Goal: Task Accomplishment & Management: Use online tool/utility

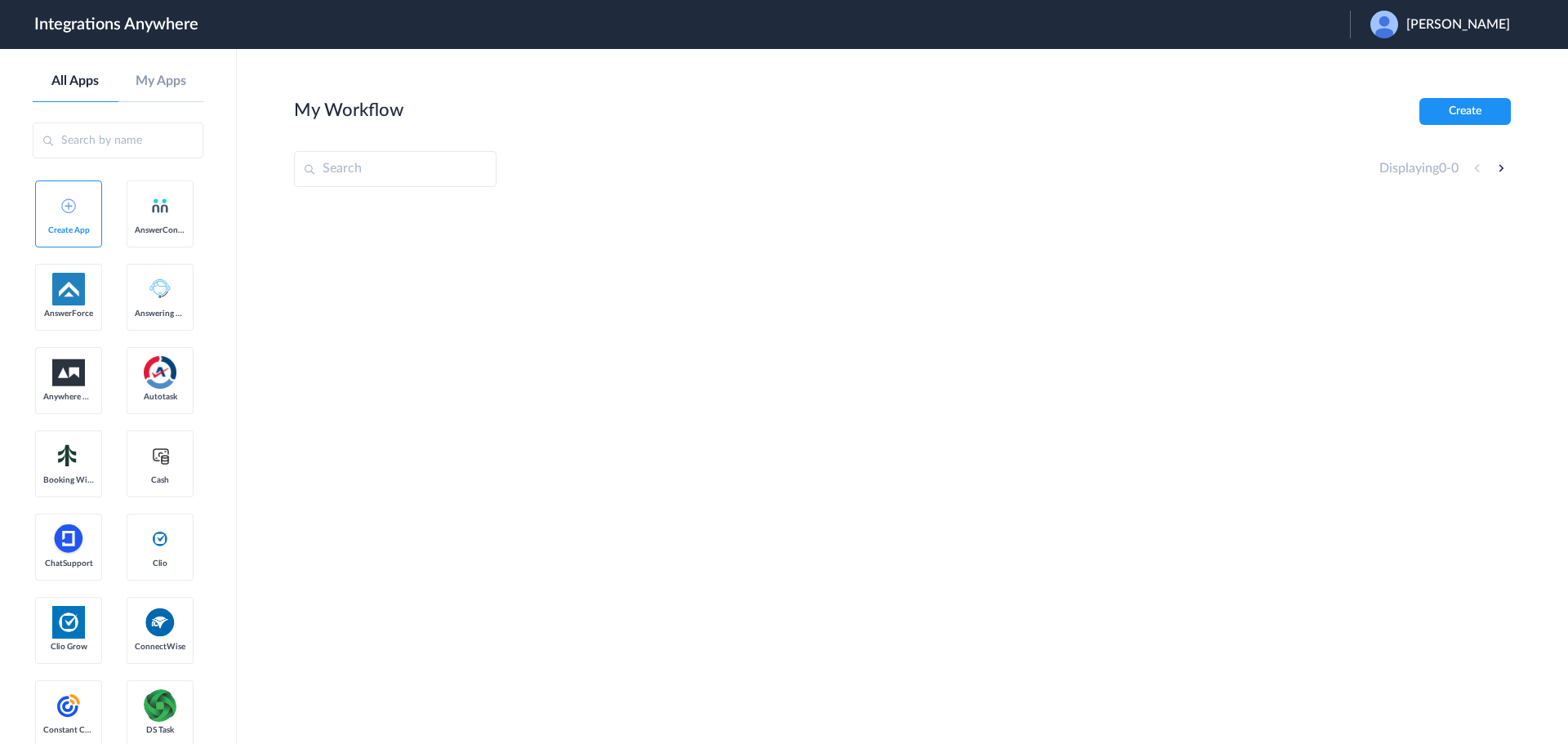
click at [1472, 24] on span "[PERSON_NAME]" at bounding box center [1458, 25] width 104 height 16
click at [1397, 61] on link "Logout" at bounding box center [1379, 66] width 34 height 11
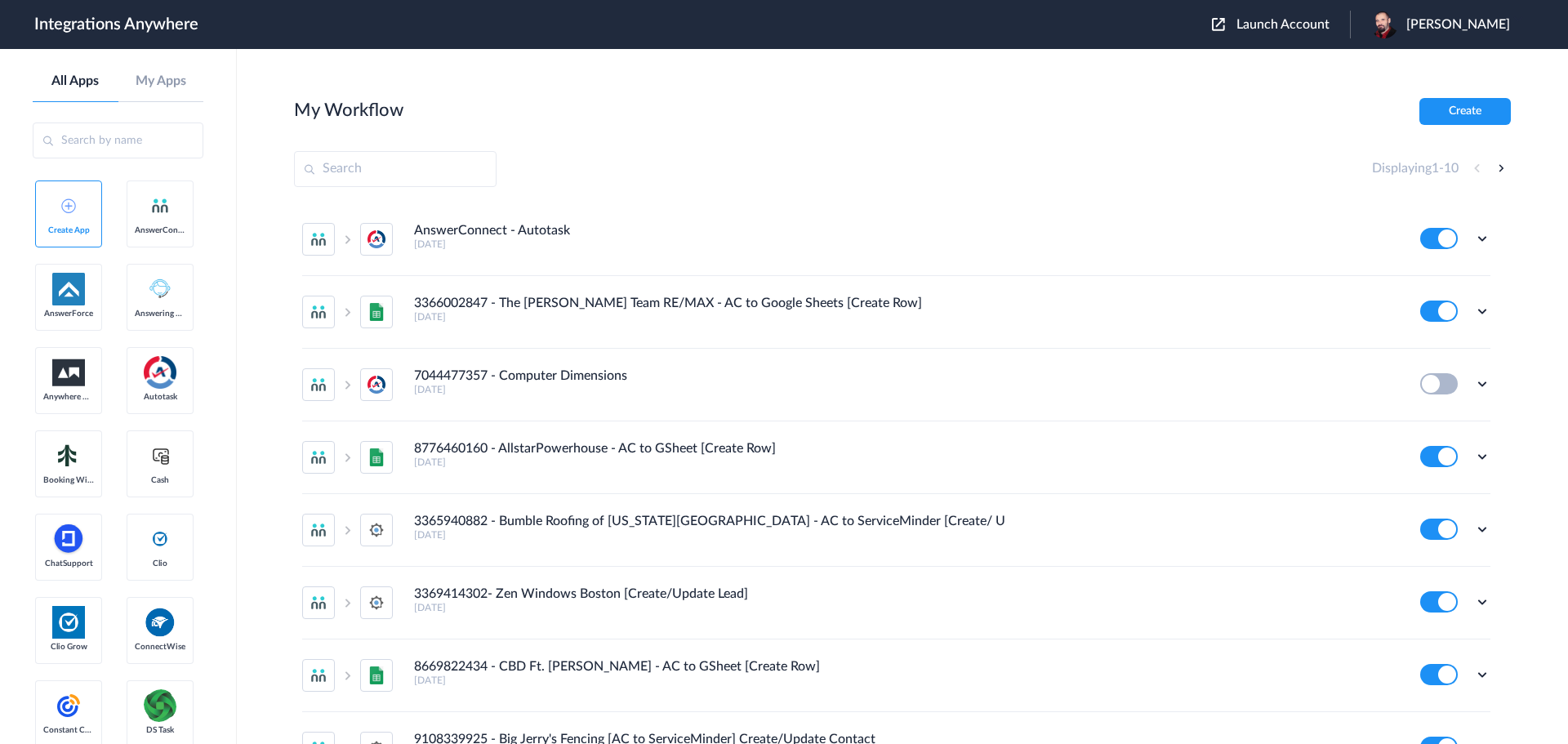
click at [1307, 24] on span "Launch Account" at bounding box center [1283, 25] width 93 height 13
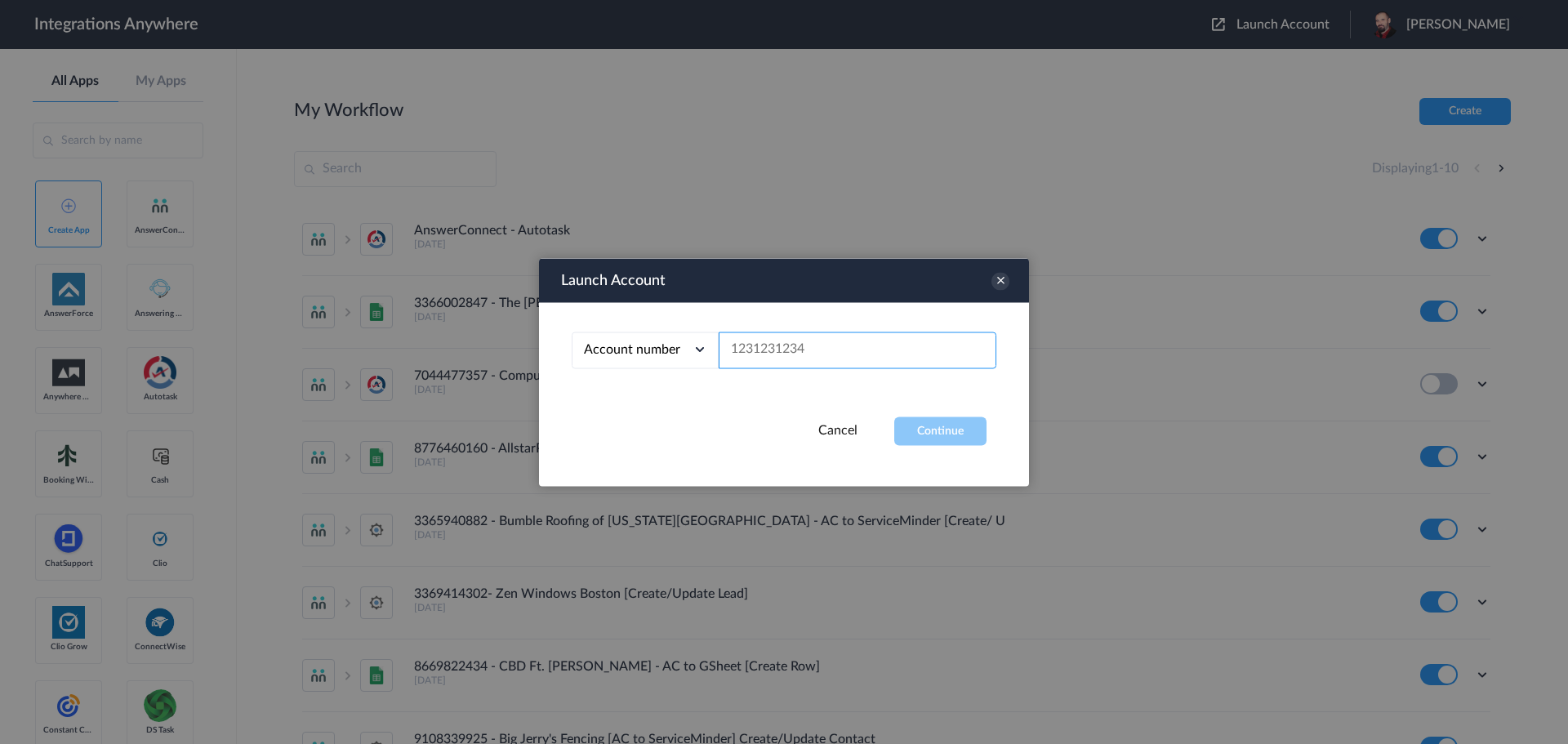
paste input "3208448085"
type input "3208448085"
click at [920, 421] on button "Continue" at bounding box center [940, 430] width 93 height 29
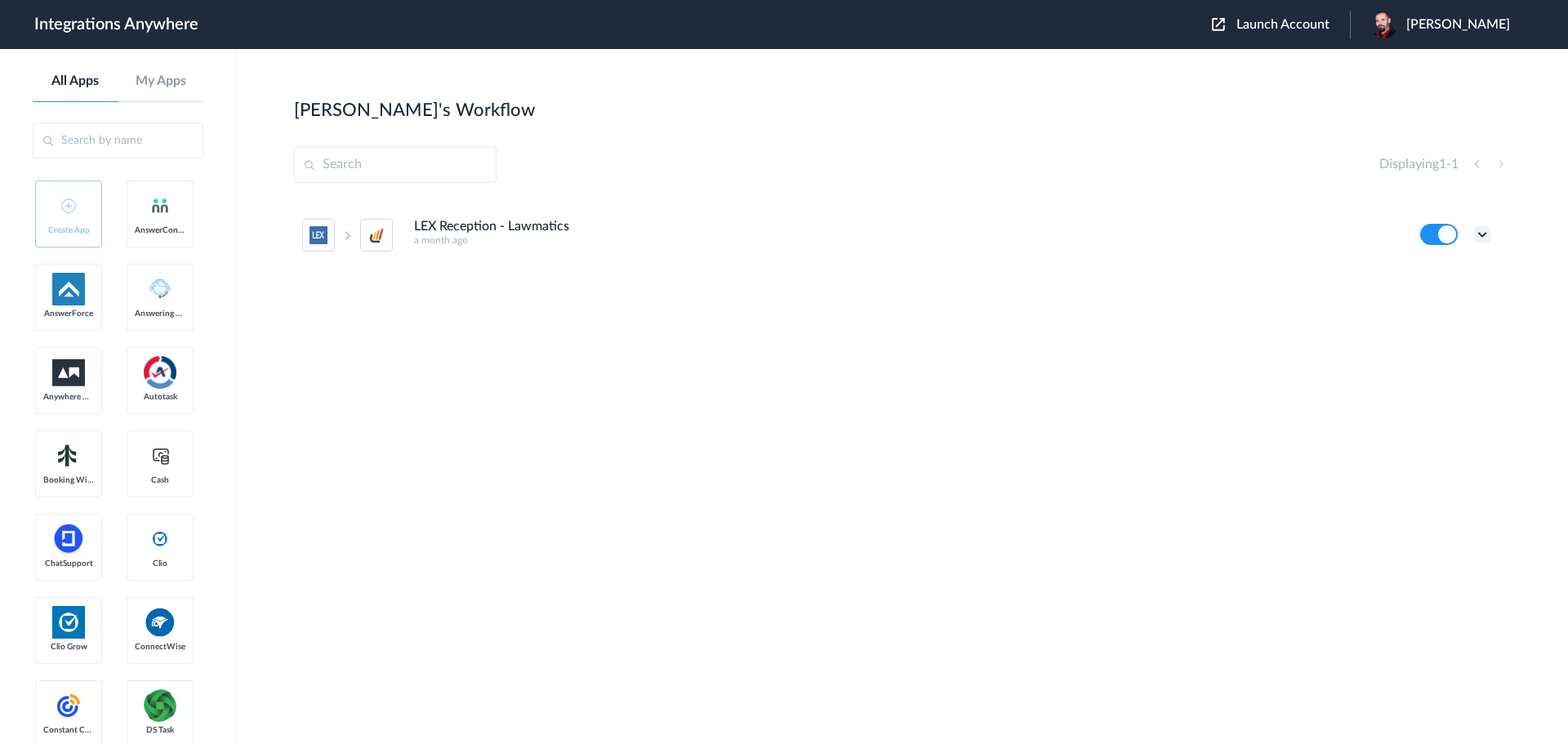
click at [1481, 228] on icon at bounding box center [1482, 234] width 16 height 16
click at [1451, 272] on li "Edit" at bounding box center [1438, 272] width 107 height 30
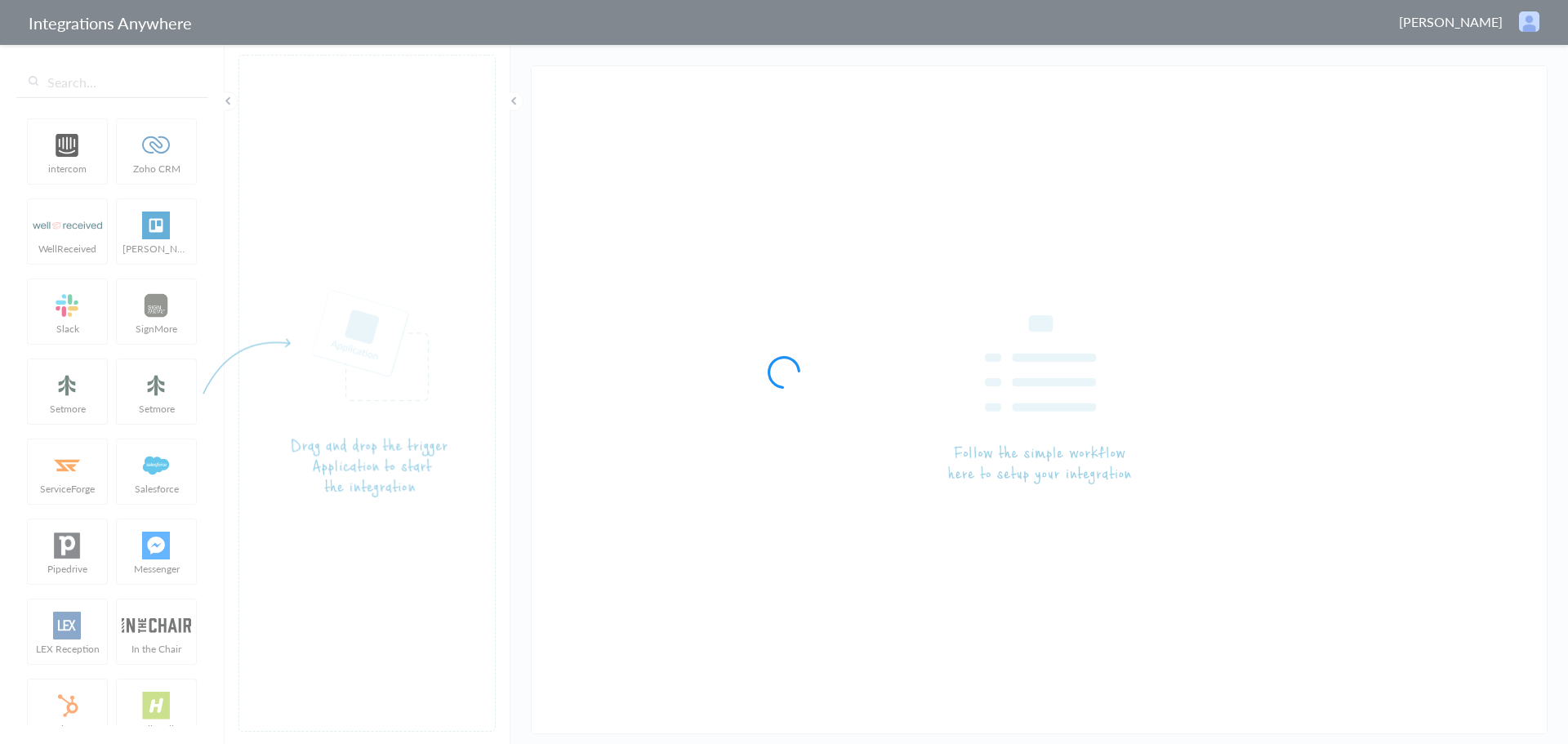
type input "LEX Reception - Lawmatics"
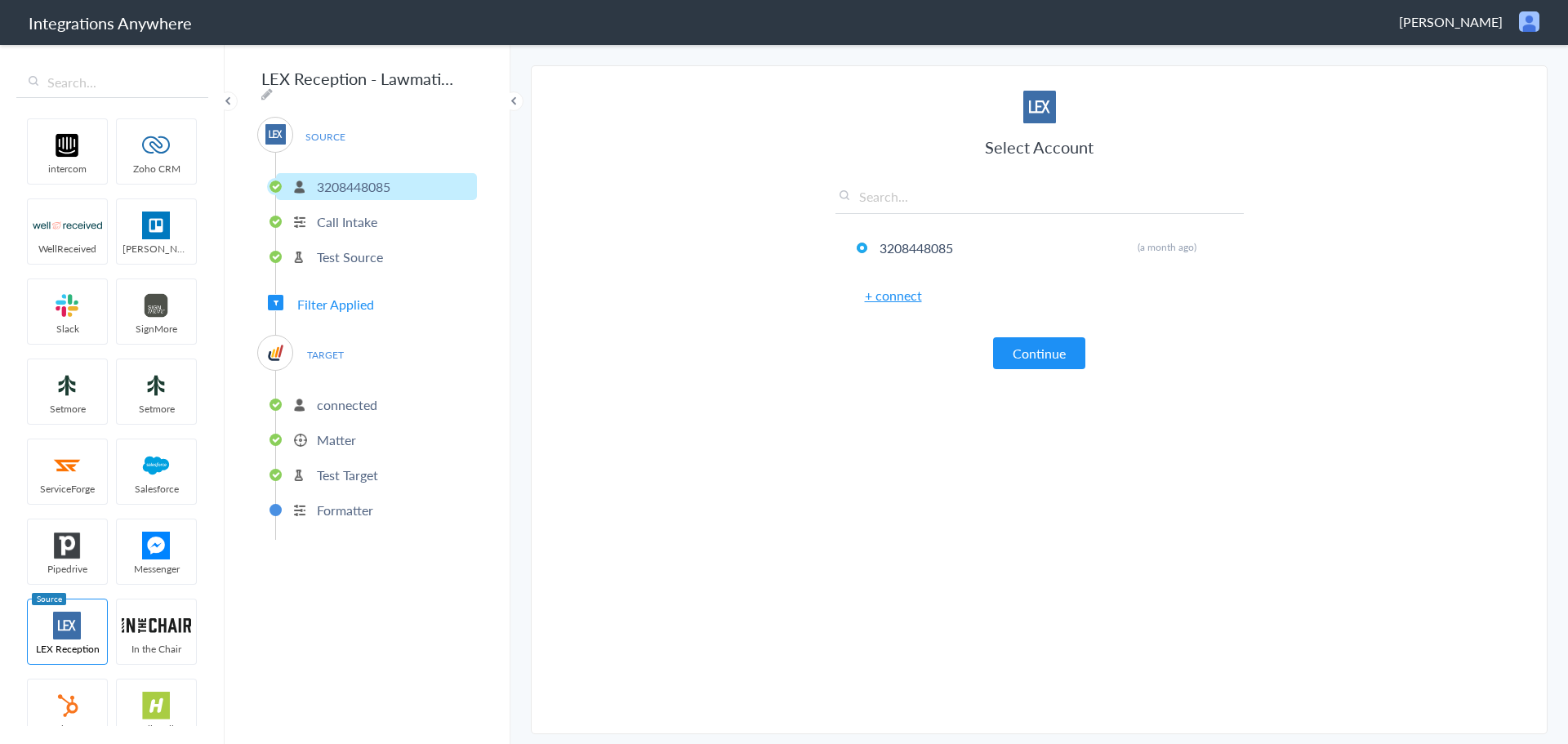
click at [341, 432] on p "Matter" at bounding box center [337, 439] width 39 height 19
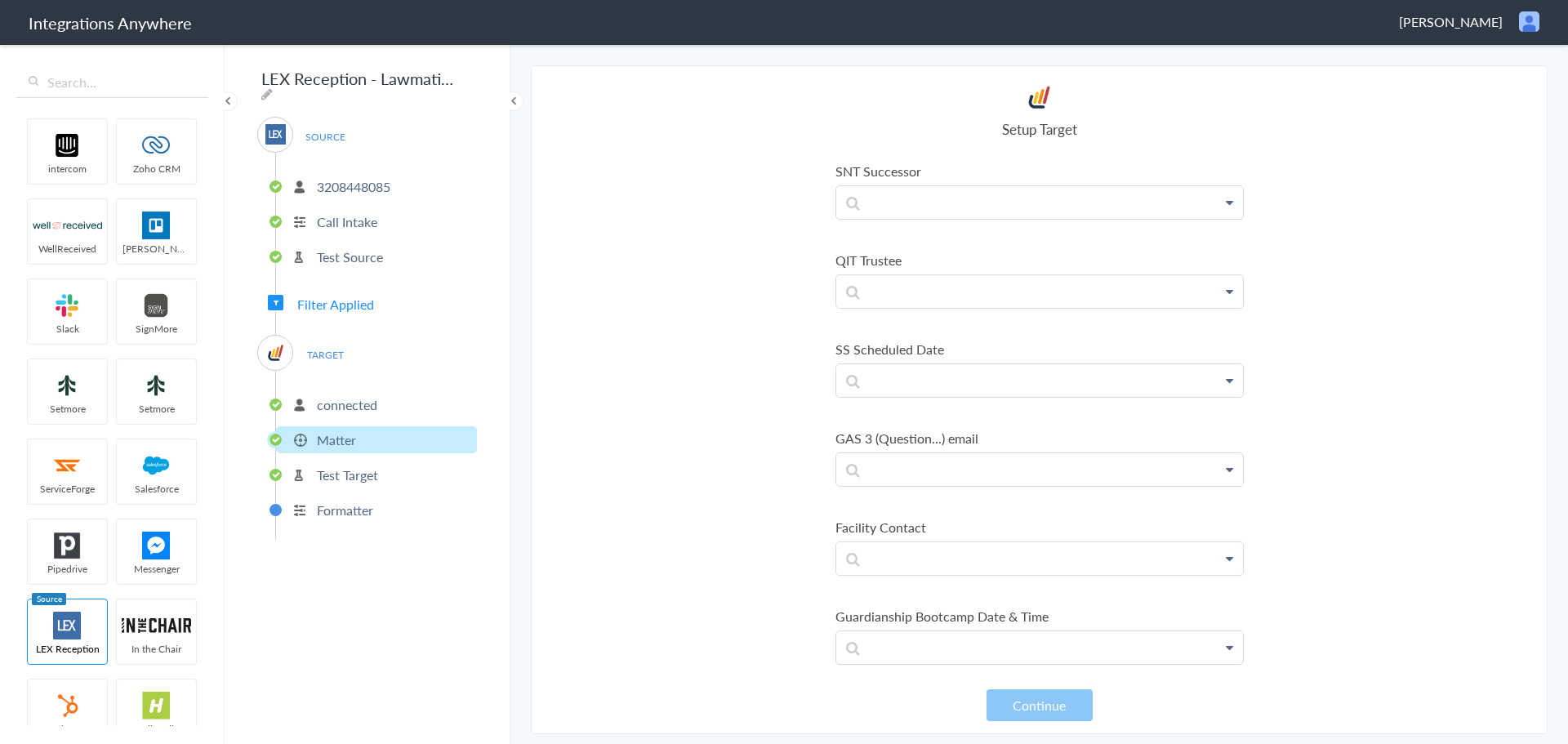
scroll to position [5877, 0]
